Goal: Transaction & Acquisition: Purchase product/service

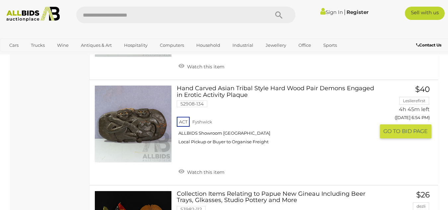
scroll to position [3382, 0]
click at [139, 114] on link at bounding box center [133, 123] width 77 height 77
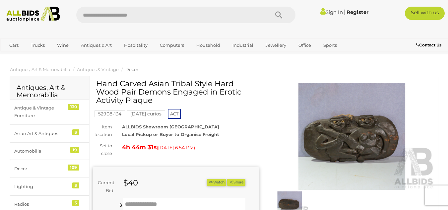
click at [365, 136] on img at bounding box center [352, 136] width 166 height 107
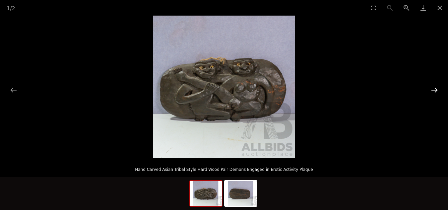
click at [435, 90] on button "Next slide" at bounding box center [435, 90] width 14 height 13
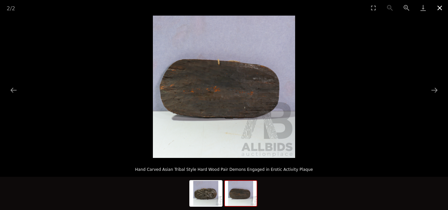
click at [440, 6] on button "Close gallery" at bounding box center [440, 8] width 17 height 16
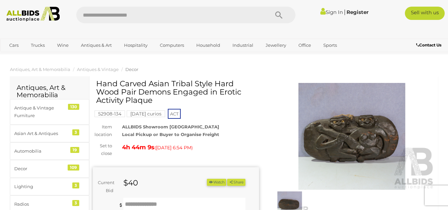
scroll to position [23, 0]
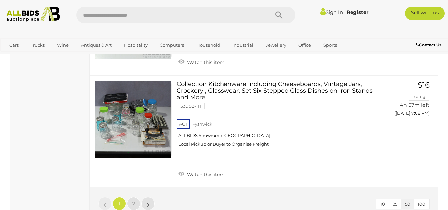
scroll to position [5079, 0]
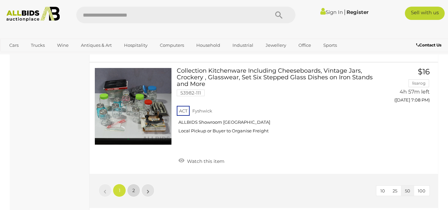
click at [135, 184] on link "2" at bounding box center [133, 190] width 13 height 13
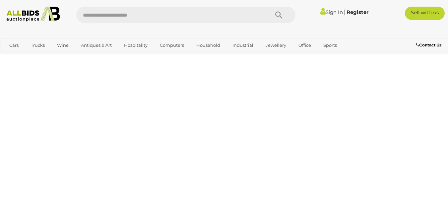
scroll to position [34, 0]
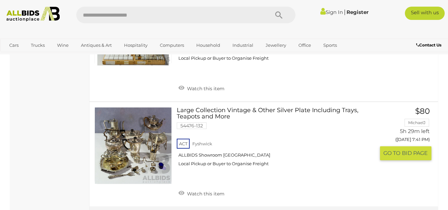
scroll to position [3590, 0]
click at [136, 107] on link at bounding box center [133, 145] width 77 height 77
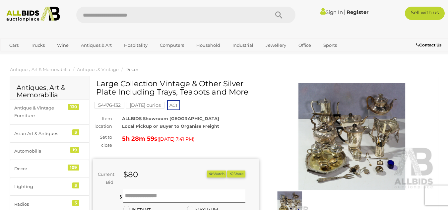
click at [333, 142] on img at bounding box center [352, 136] width 166 height 107
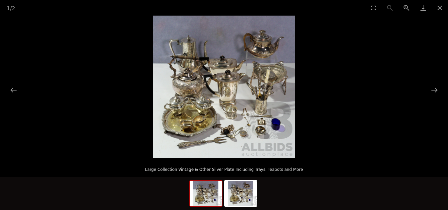
click at [333, 142] on picture at bounding box center [224, 87] width 448 height 142
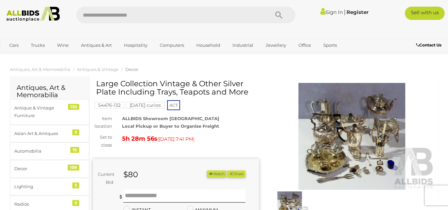
click at [380, 104] on img at bounding box center [352, 136] width 166 height 107
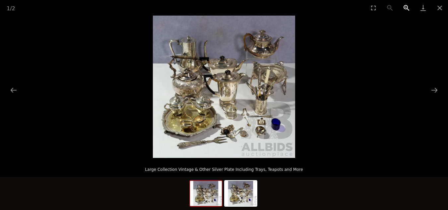
click at [406, 6] on button "Zoom in" at bounding box center [406, 8] width 17 height 16
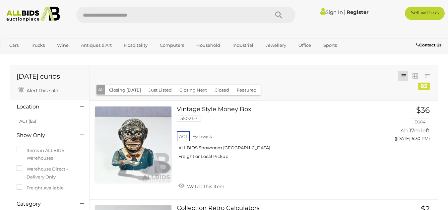
click at [90, 13] on input "text" at bounding box center [169, 15] width 186 height 17
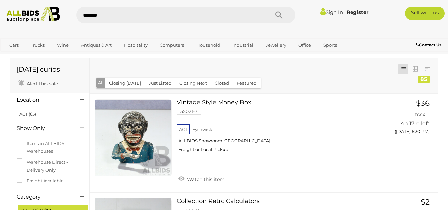
type input "*******"
click at [279, 14] on icon "Search" at bounding box center [278, 15] width 7 height 10
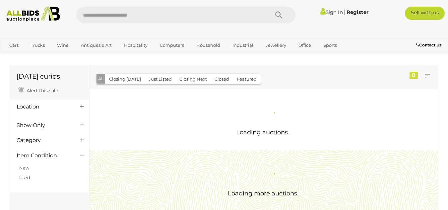
scroll to position [7, 0]
